Goal: Task Accomplishment & Management: Manage account settings

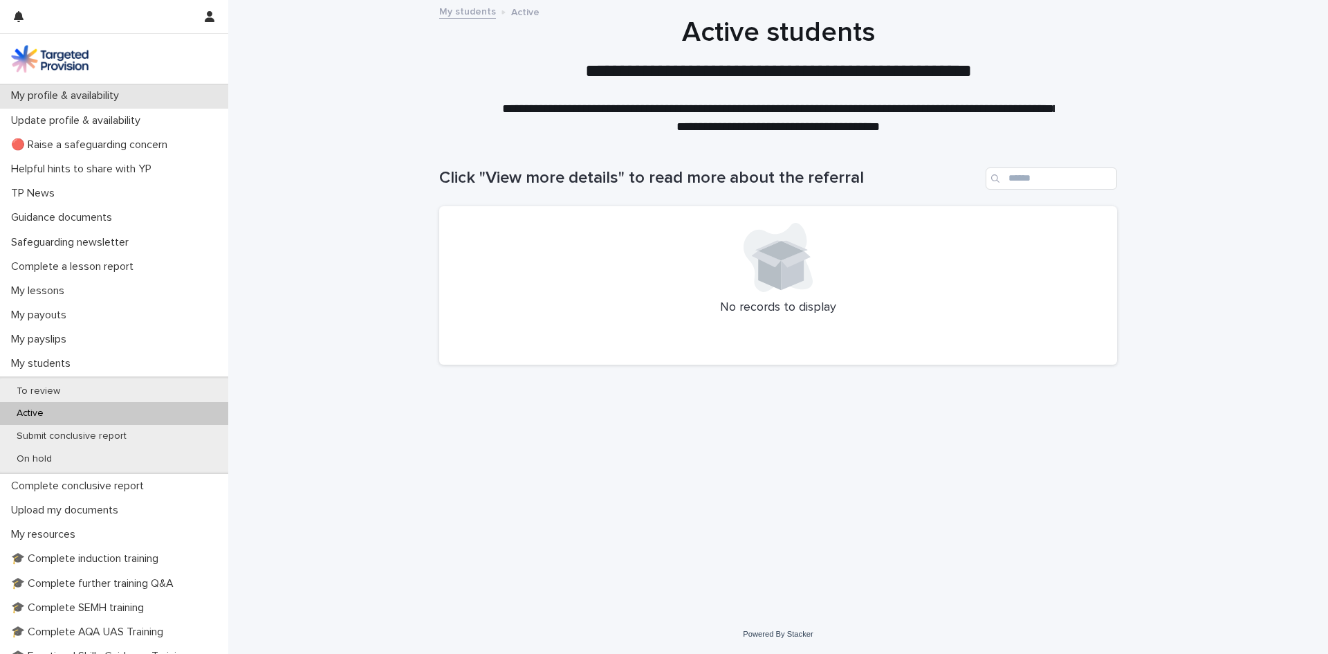
click at [100, 100] on p "My profile & availability" at bounding box center [68, 95] width 125 height 13
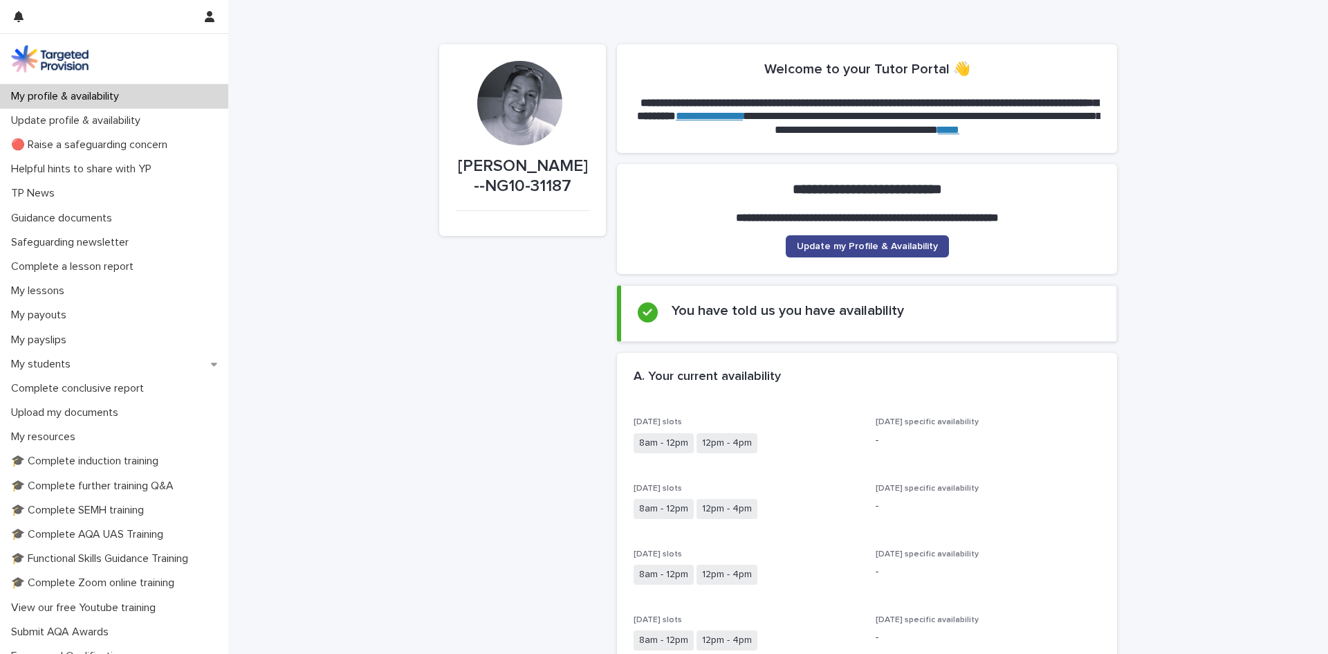
click at [858, 248] on span "Update my Profile & Availability" at bounding box center [867, 246] width 141 height 10
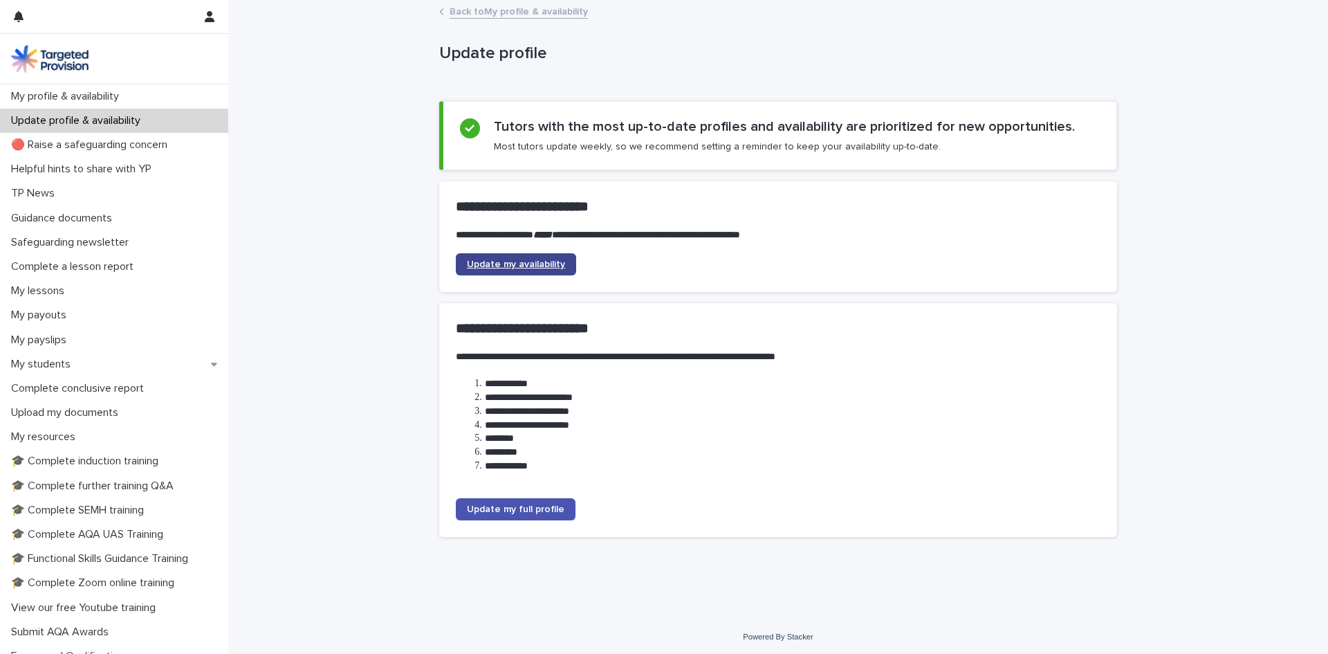
click at [531, 260] on span "Update my availability" at bounding box center [516, 264] width 98 height 10
click at [514, 260] on span "Update my availability" at bounding box center [516, 264] width 98 height 10
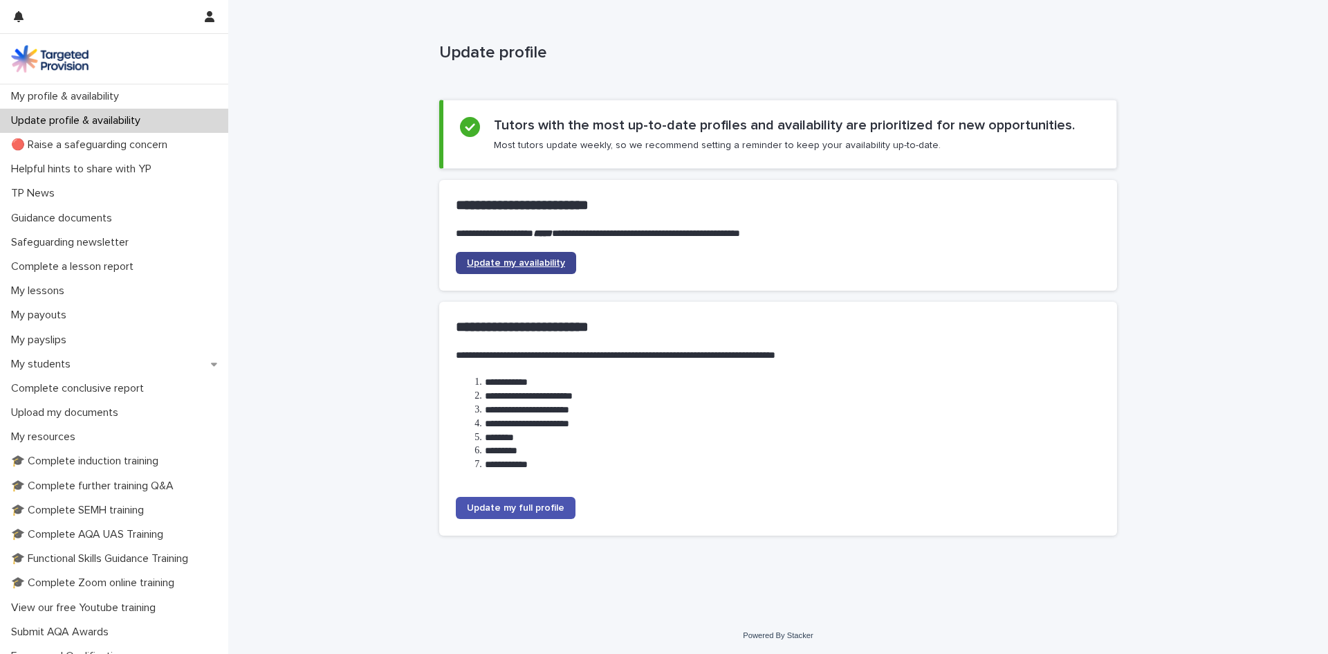
click at [499, 266] on span "Update my availability" at bounding box center [516, 263] width 98 height 10
